Goal: Find specific page/section: Find specific page/section

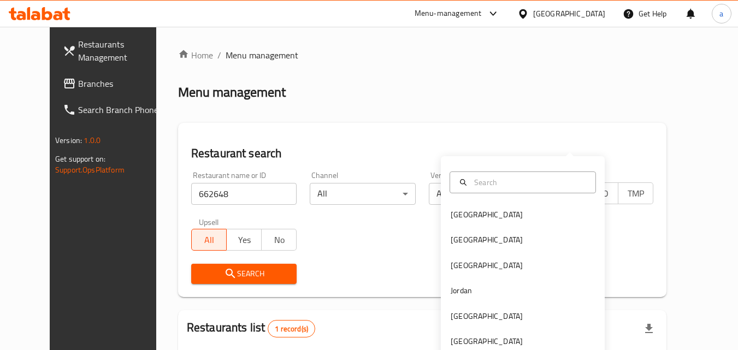
scroll to position [128, 0]
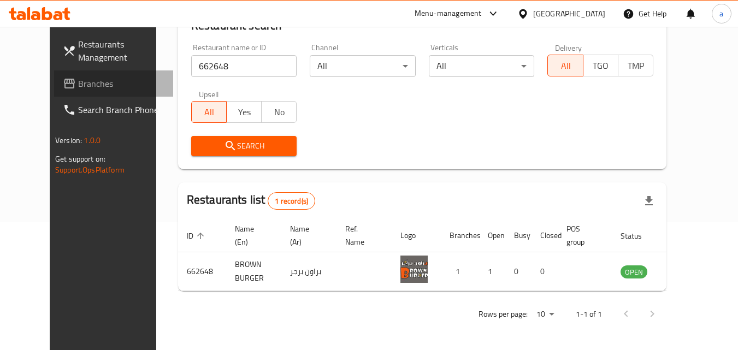
click at [78, 80] on span "Branches" at bounding box center [121, 83] width 86 height 13
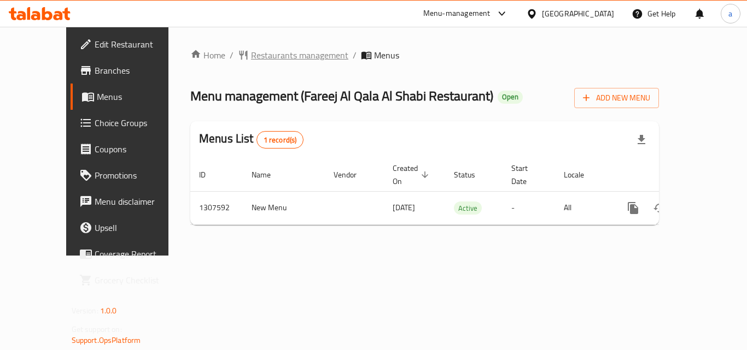
click at [256, 55] on span "Restaurants management" at bounding box center [299, 55] width 97 height 13
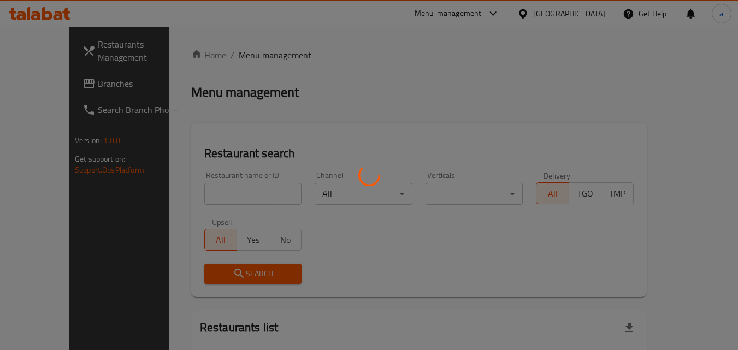
click at [240, 197] on div at bounding box center [369, 175] width 738 height 350
click at [244, 192] on div at bounding box center [369, 175] width 738 height 350
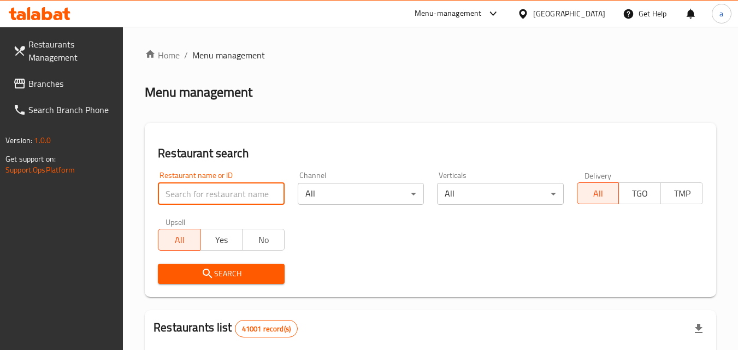
click at [244, 192] on input "search" at bounding box center [221, 194] width 126 height 22
paste input "704308"
type input "704308"
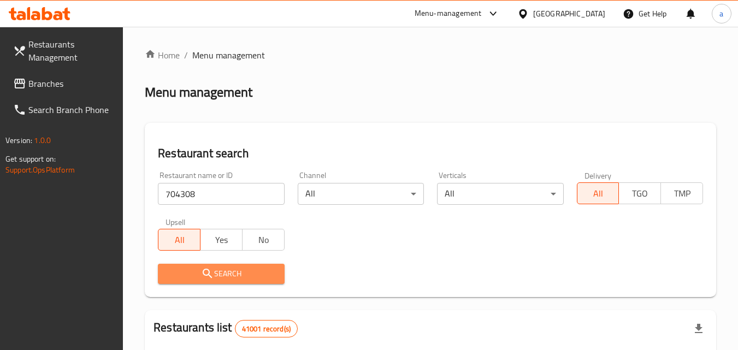
click at [250, 277] on span "Search" at bounding box center [221, 274] width 109 height 14
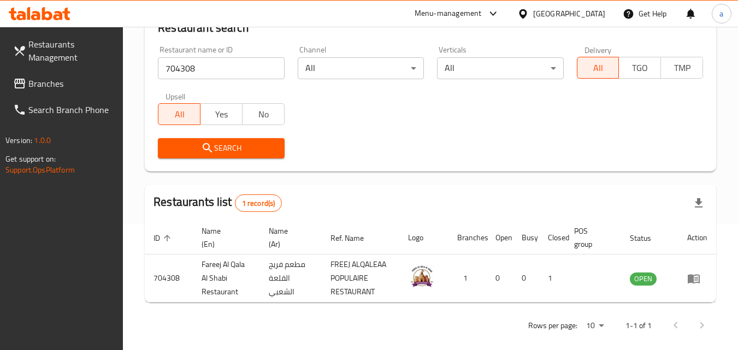
scroll to position [137, 0]
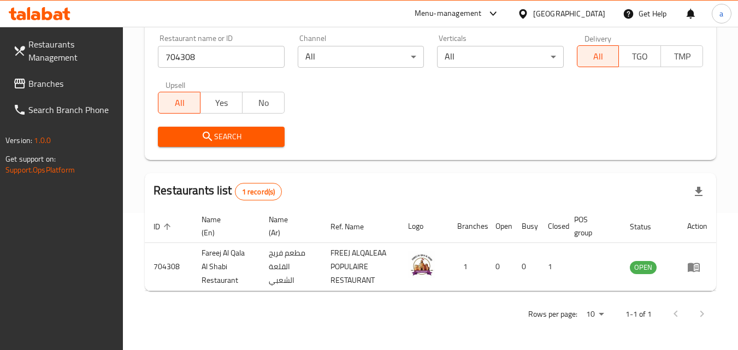
click at [542, 6] on div "[GEOGRAPHIC_DATA]" at bounding box center [561, 14] width 105 height 26
drag, startPoint x: 560, startPoint y: 2, endPoint x: 561, endPoint y: 8, distance: 5.5
click at [560, 5] on div "[GEOGRAPHIC_DATA]" at bounding box center [561, 14] width 105 height 26
click at [561, 8] on div "[GEOGRAPHIC_DATA]" at bounding box center [569, 14] width 72 height 12
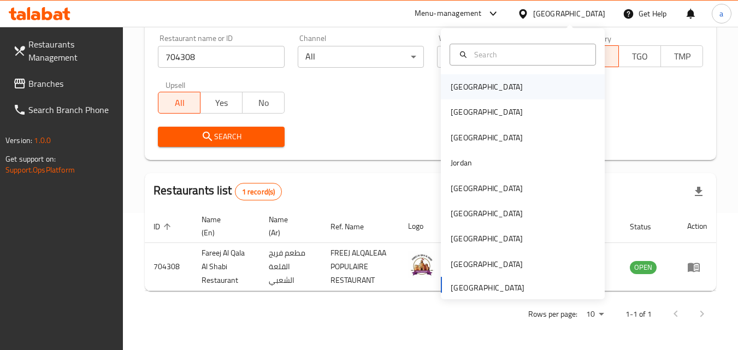
click at [489, 90] on div "Bahrain" at bounding box center [523, 86] width 164 height 25
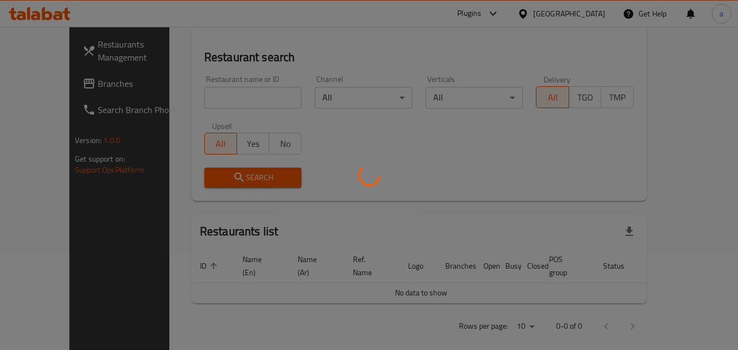
scroll to position [137, 0]
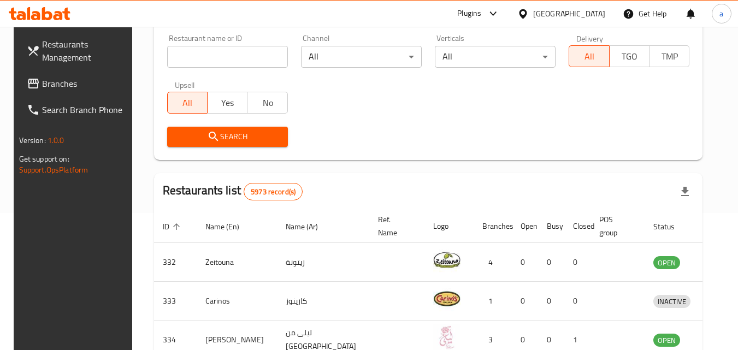
click at [67, 85] on span "Branches" at bounding box center [85, 83] width 86 height 13
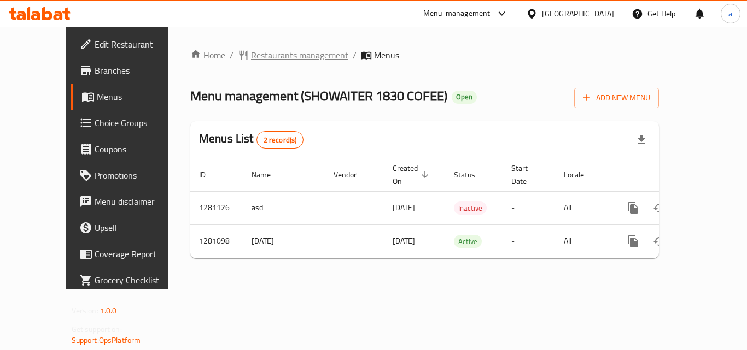
click at [266, 51] on span "Restaurants management" at bounding box center [299, 55] width 97 height 13
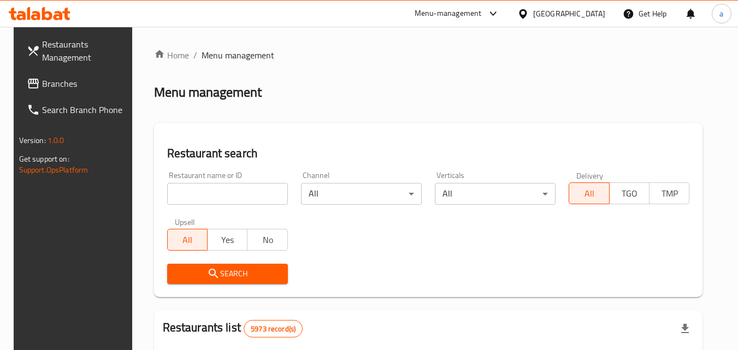
click at [216, 190] on input "search" at bounding box center [227, 194] width 121 height 22
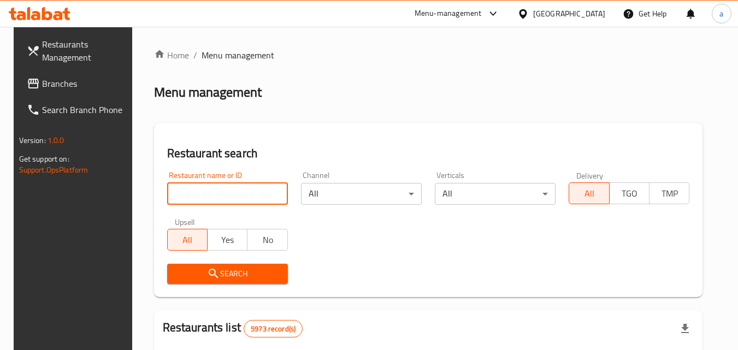
paste input "694166"
type input "694166"
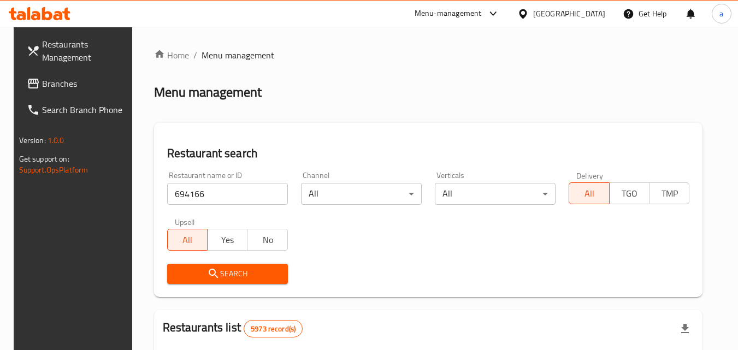
click at [214, 269] on icon "submit" at bounding box center [213, 273] width 13 height 13
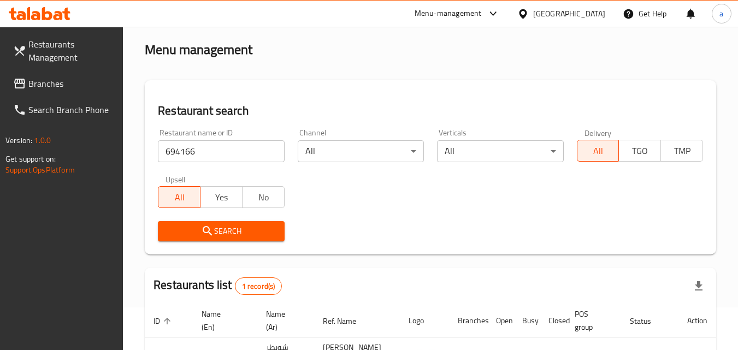
scroll to position [137, 0]
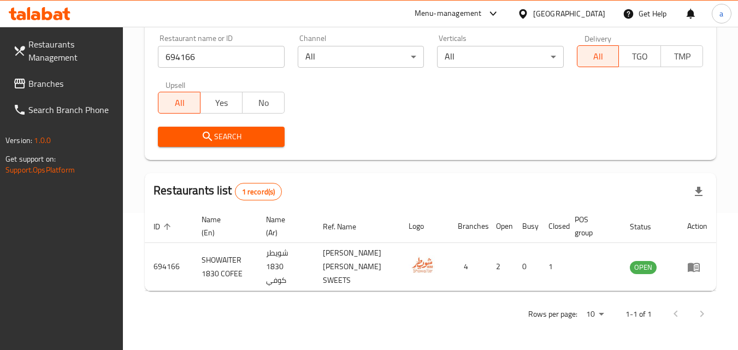
click at [584, 15] on div "Bahrain" at bounding box center [569, 14] width 72 height 12
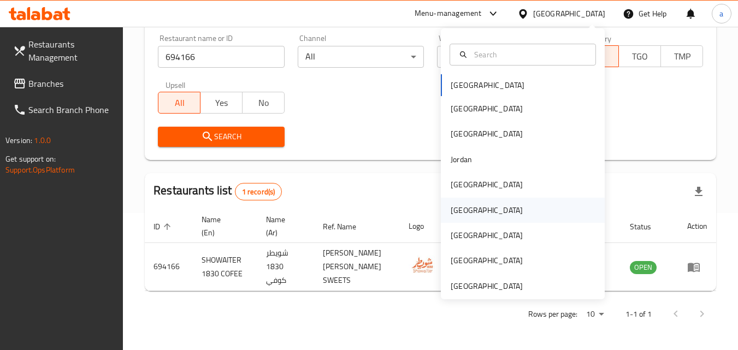
click at [502, 198] on div "Oman" at bounding box center [523, 210] width 164 height 25
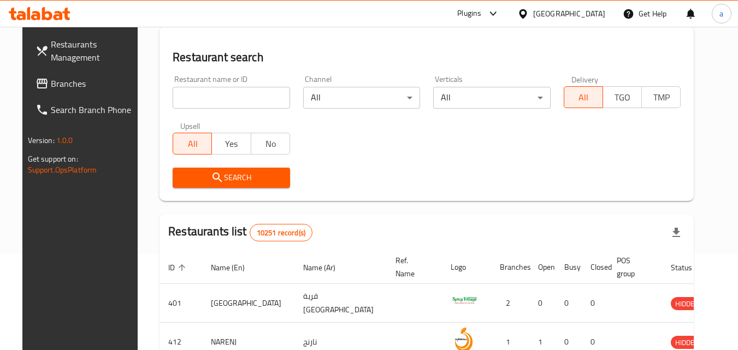
scroll to position [137, 0]
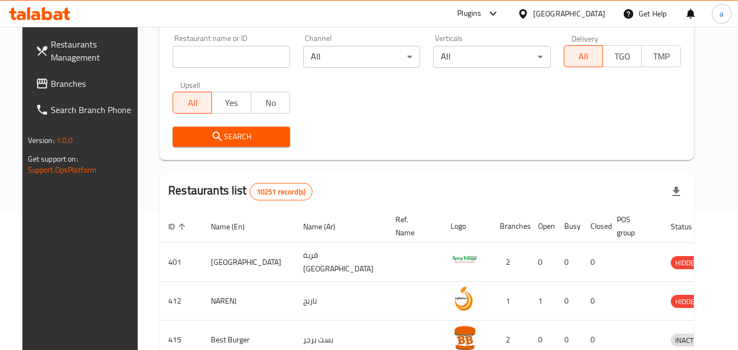
click at [597, 11] on div "Oman" at bounding box center [569, 14] width 72 height 12
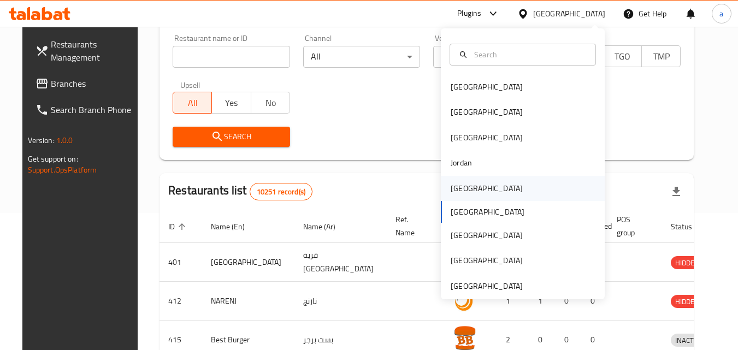
click at [522, 194] on div "Kuwait" at bounding box center [523, 188] width 164 height 25
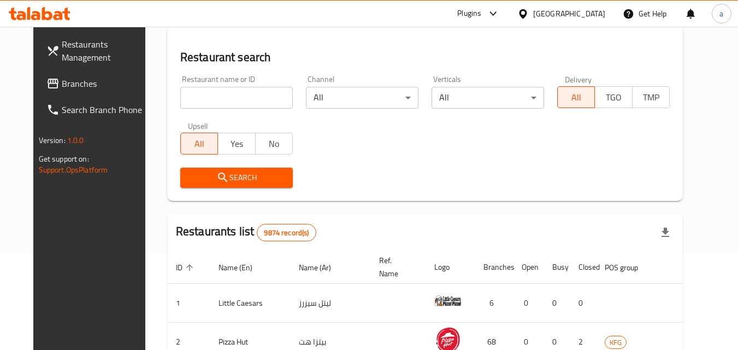
scroll to position [137, 0]
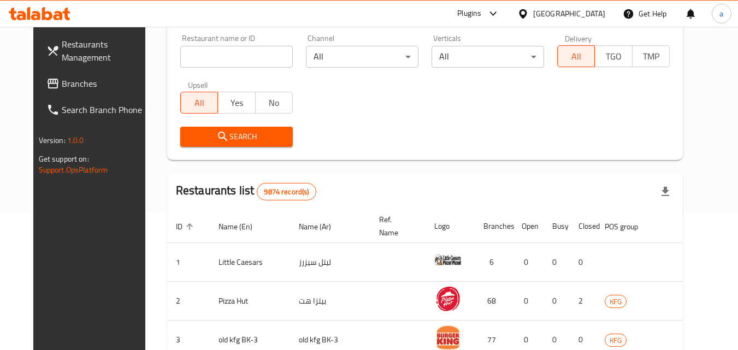
click at [62, 81] on span "Branches" at bounding box center [105, 83] width 86 height 13
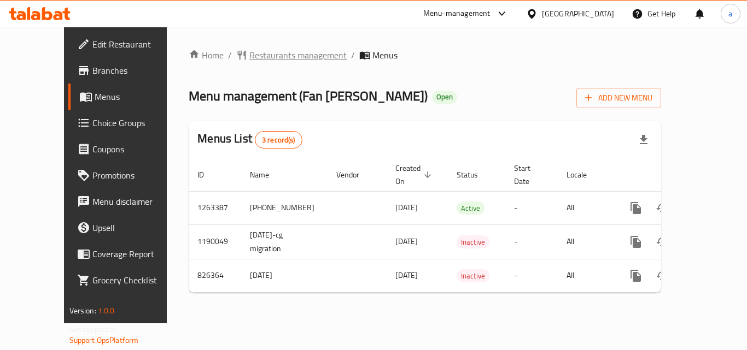
click at [269, 60] on span "Restaurants management" at bounding box center [297, 55] width 97 height 13
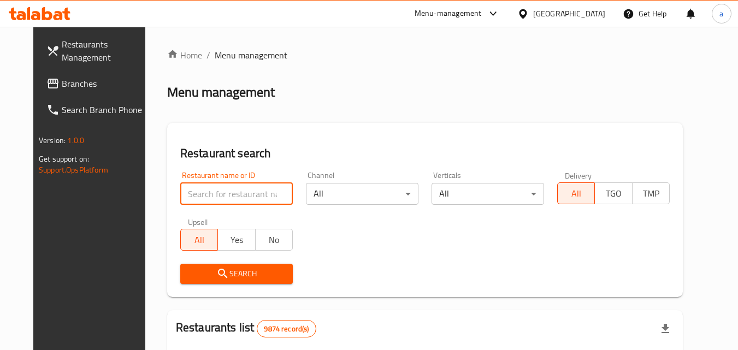
click at [256, 195] on input "search" at bounding box center [236, 194] width 113 height 22
paste input "10779"
type input "10779"
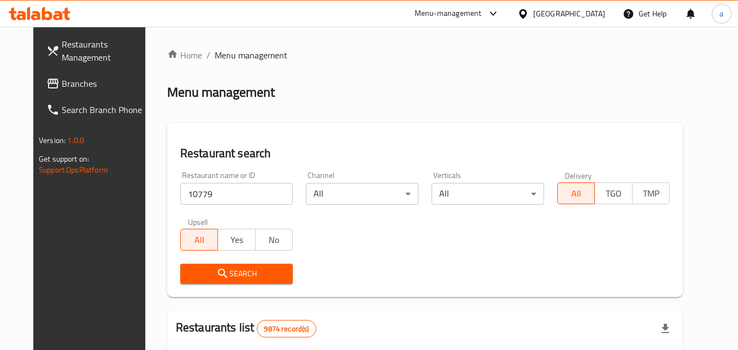
click at [265, 276] on span "Search" at bounding box center [236, 274] width 95 height 14
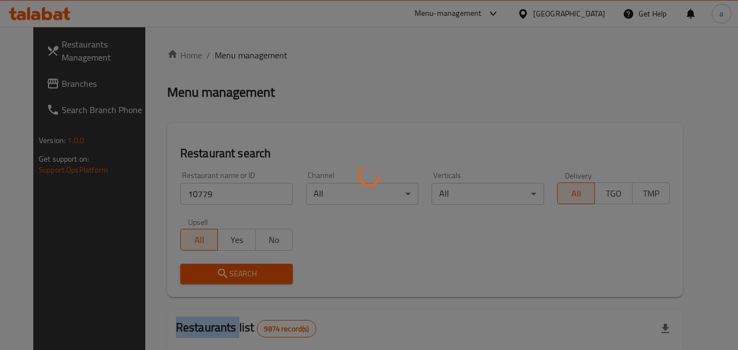
click at [265, 276] on div at bounding box center [369, 175] width 738 height 350
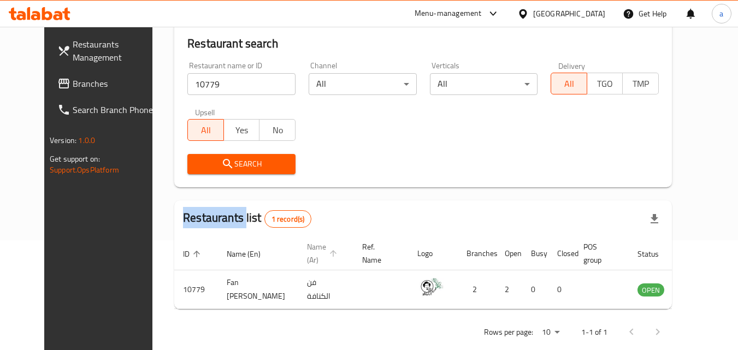
scroll to position [128, 0]
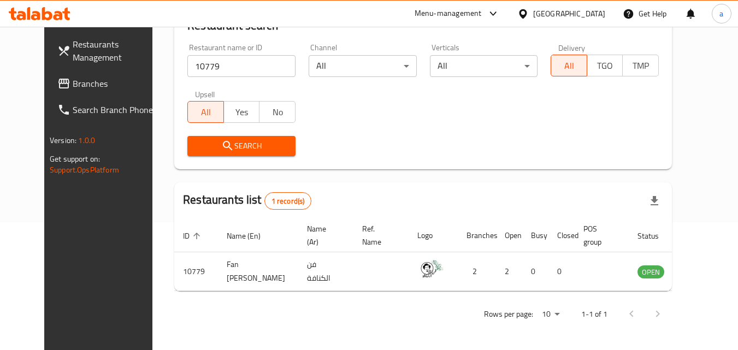
click at [533, 13] on div at bounding box center [526, 14] width 16 height 12
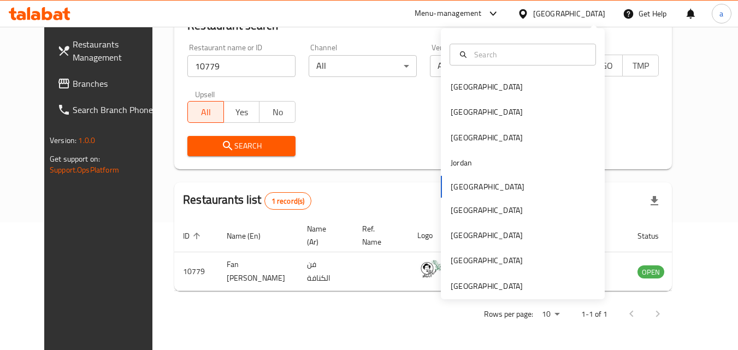
click at [545, 297] on div "Bahrain Egypt Iraq Jordan Kuwait Oman Qatar Saudi Arabia United Arab Emirates" at bounding box center [523, 163] width 164 height 271
click at [544, 294] on div "Bahrain Egypt Iraq Jordan Kuwait Oman Qatar Saudi Arabia United Arab Emirates" at bounding box center [523, 163] width 164 height 271
click at [537, 287] on div "[GEOGRAPHIC_DATA]" at bounding box center [523, 286] width 164 height 25
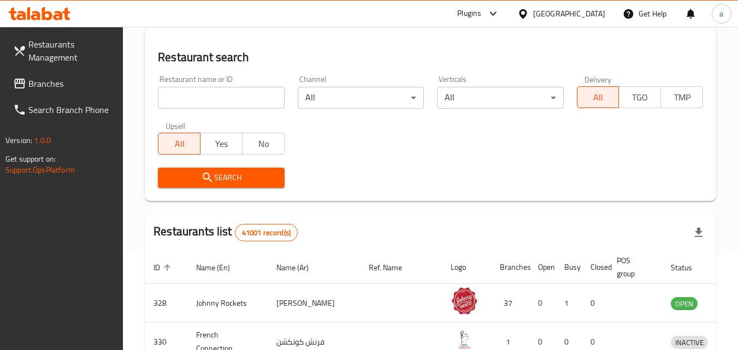
scroll to position [128, 0]
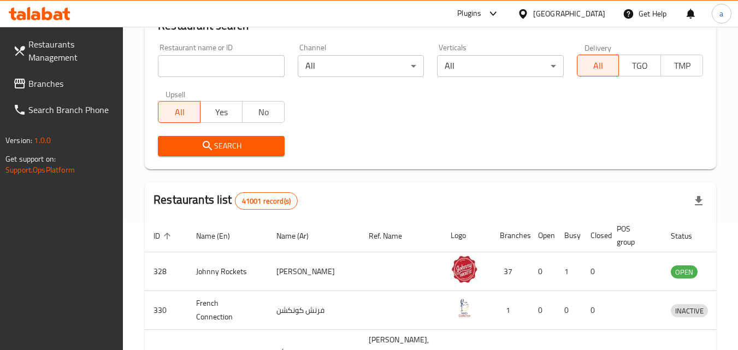
click at [69, 89] on span "Branches" at bounding box center [71, 83] width 86 height 13
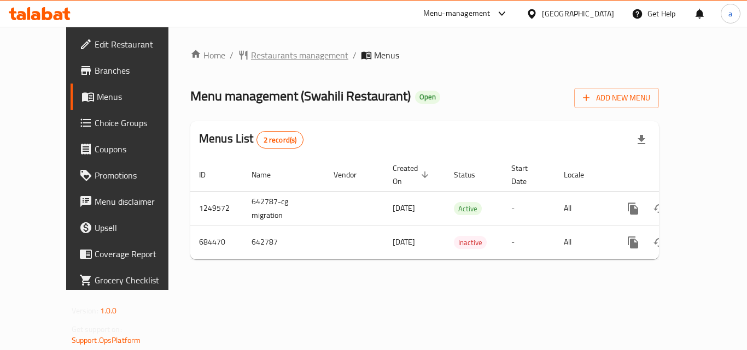
click at [276, 54] on span "Restaurants management" at bounding box center [299, 55] width 97 height 13
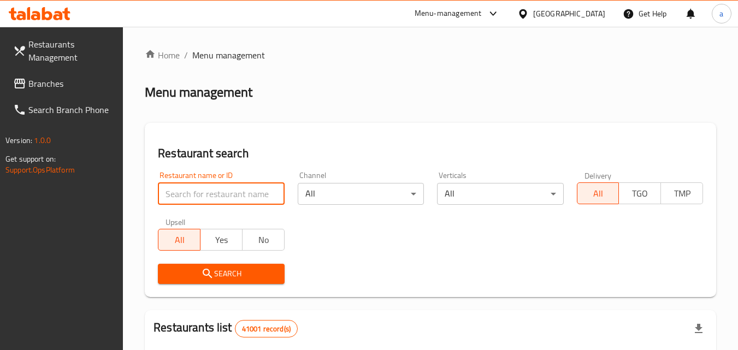
click at [175, 193] on input "search" at bounding box center [221, 194] width 126 height 22
paste input "642787"
type input "642787"
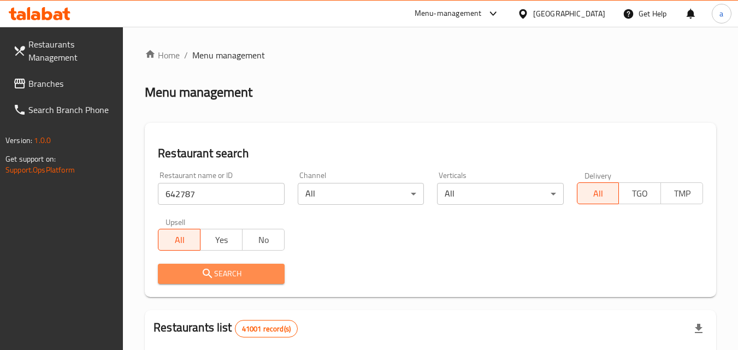
click at [228, 273] on span "Search" at bounding box center [221, 274] width 109 height 14
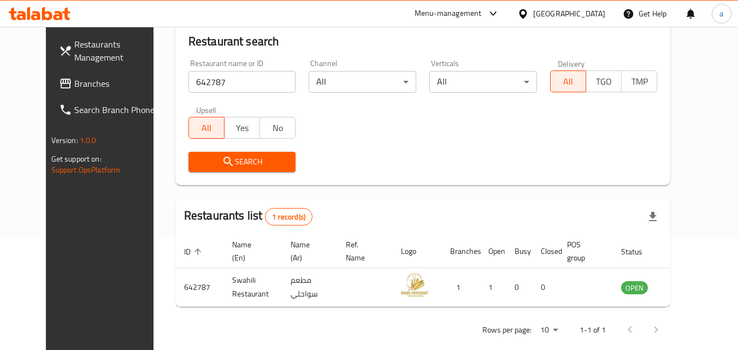
scroll to position [128, 0]
